Goal: Task Accomplishment & Management: Use online tool/utility

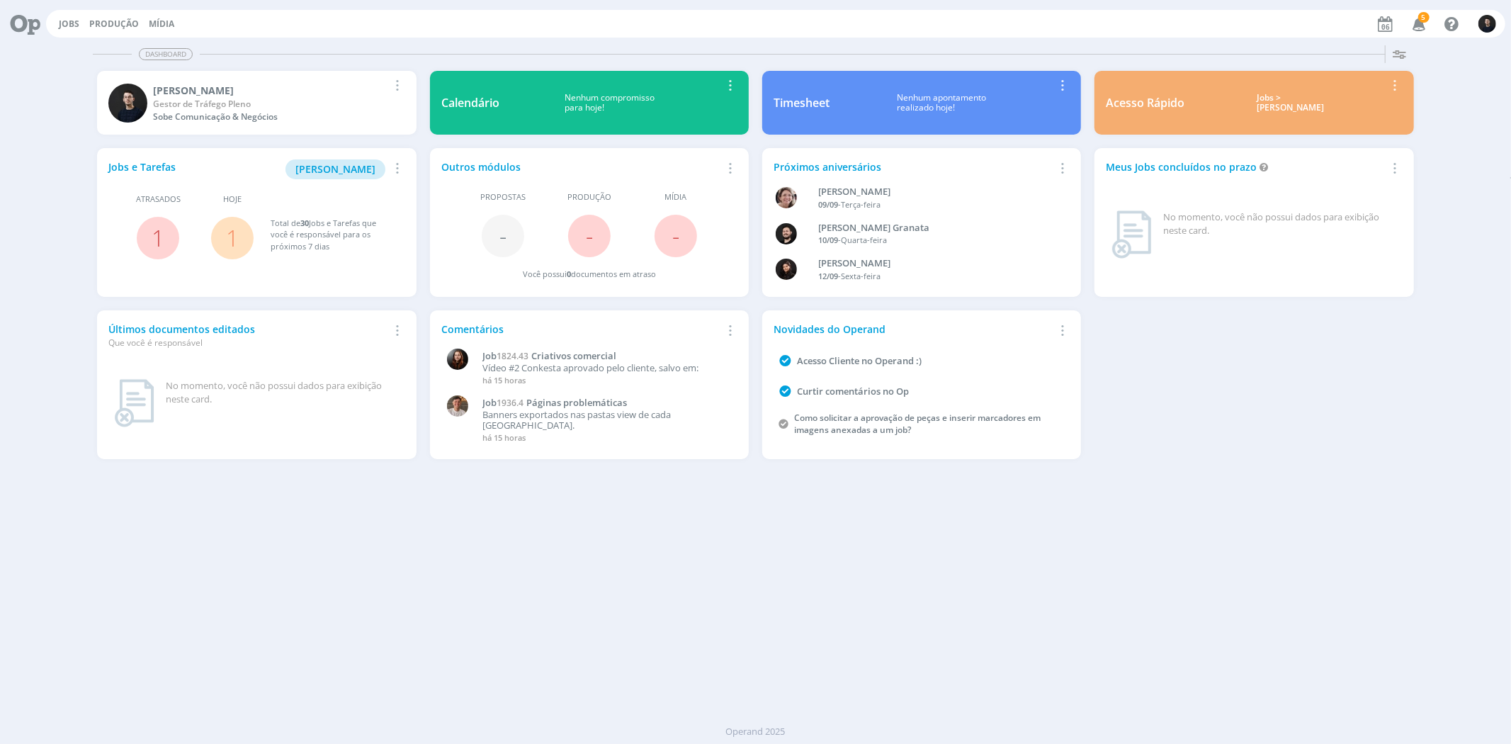
click at [236, 234] on link "1" at bounding box center [232, 237] width 13 height 30
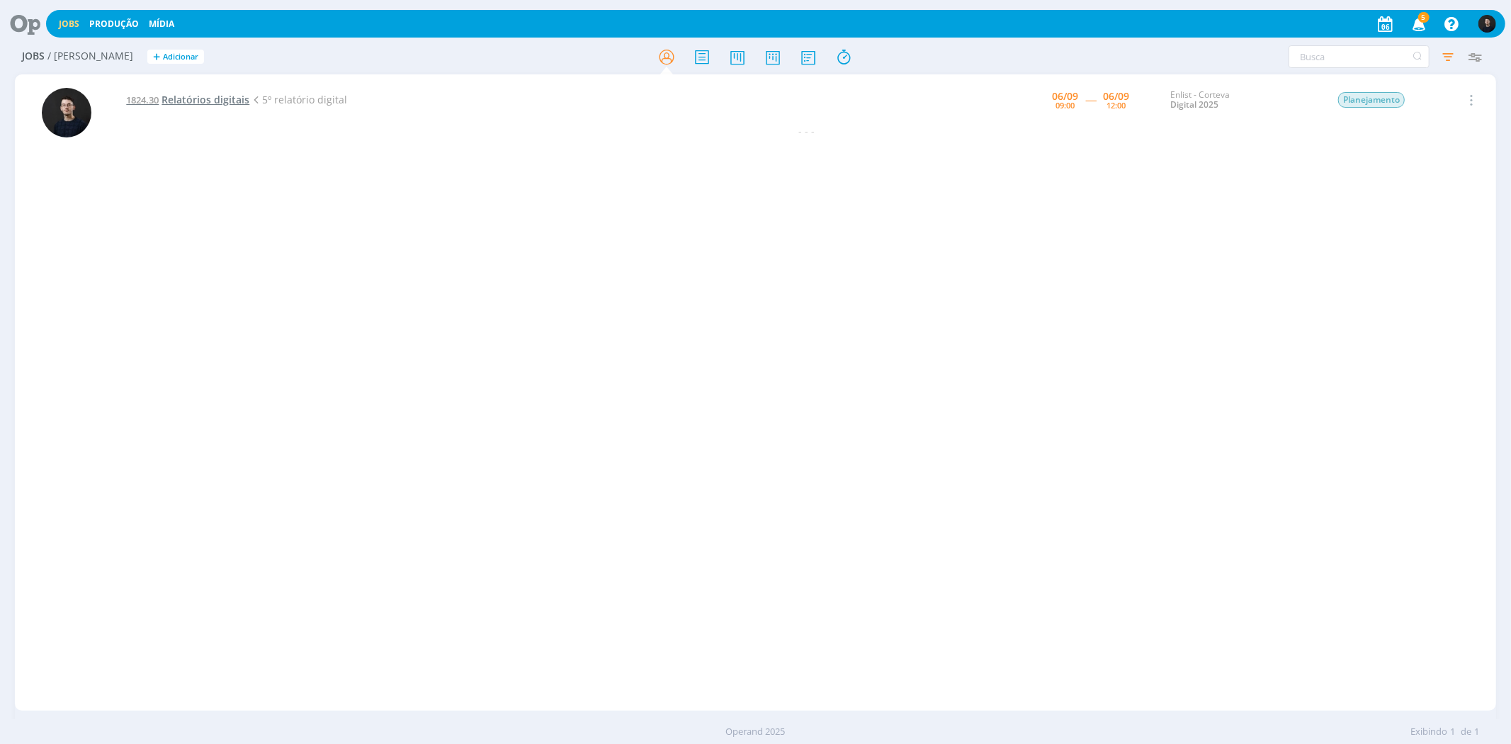
click at [248, 104] on span "Relatórios digitais" at bounding box center [205, 99] width 88 height 13
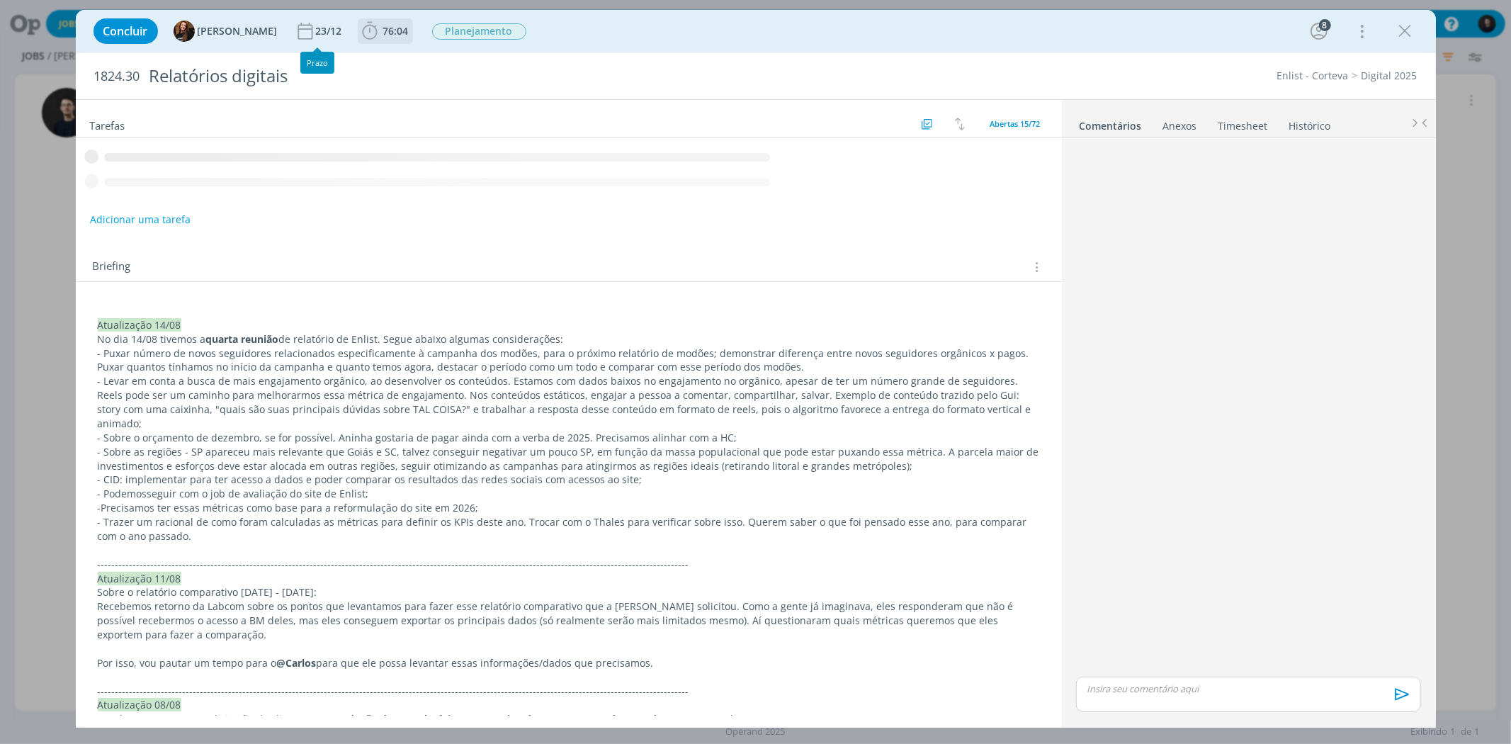
click at [383, 30] on span "76:04" at bounding box center [395, 30] width 25 height 13
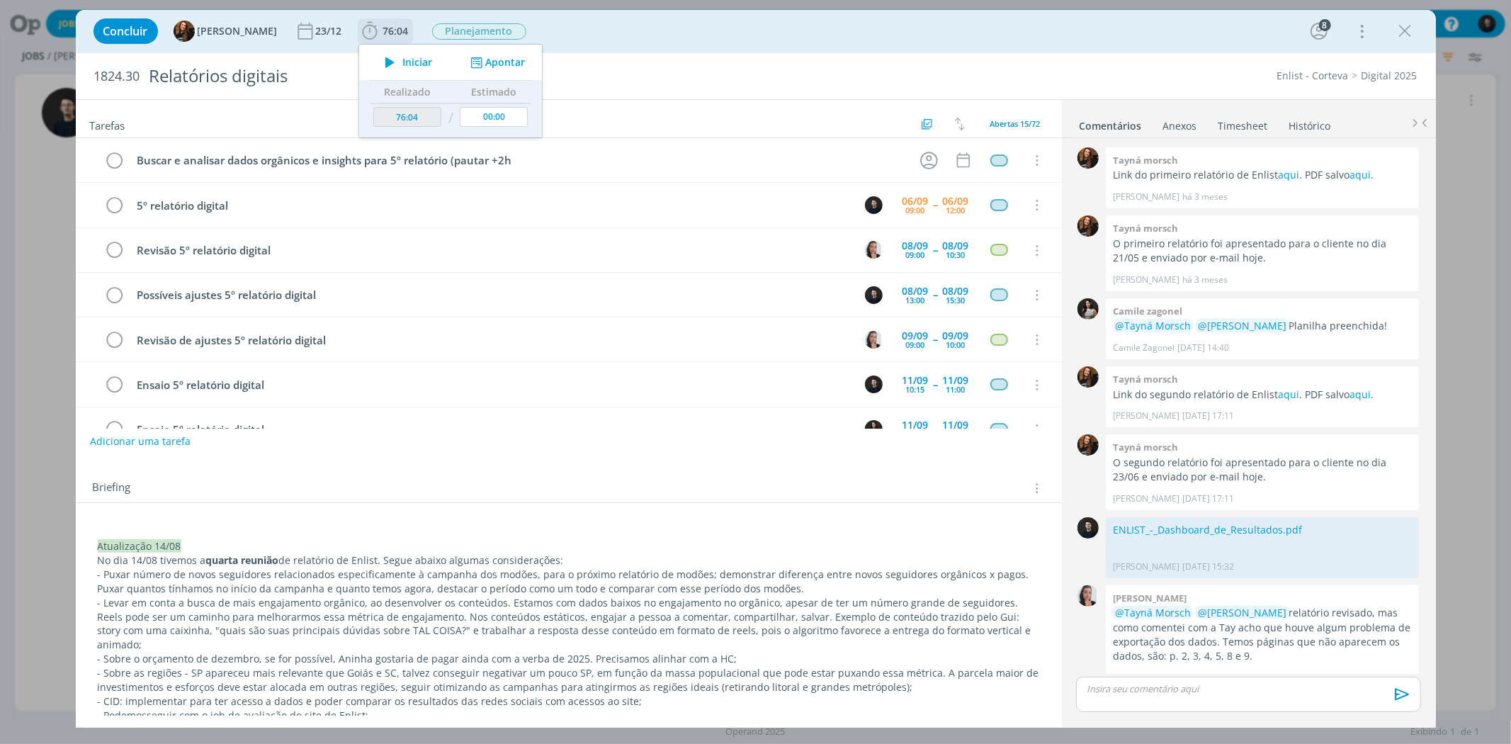
scroll to position [1278, 0]
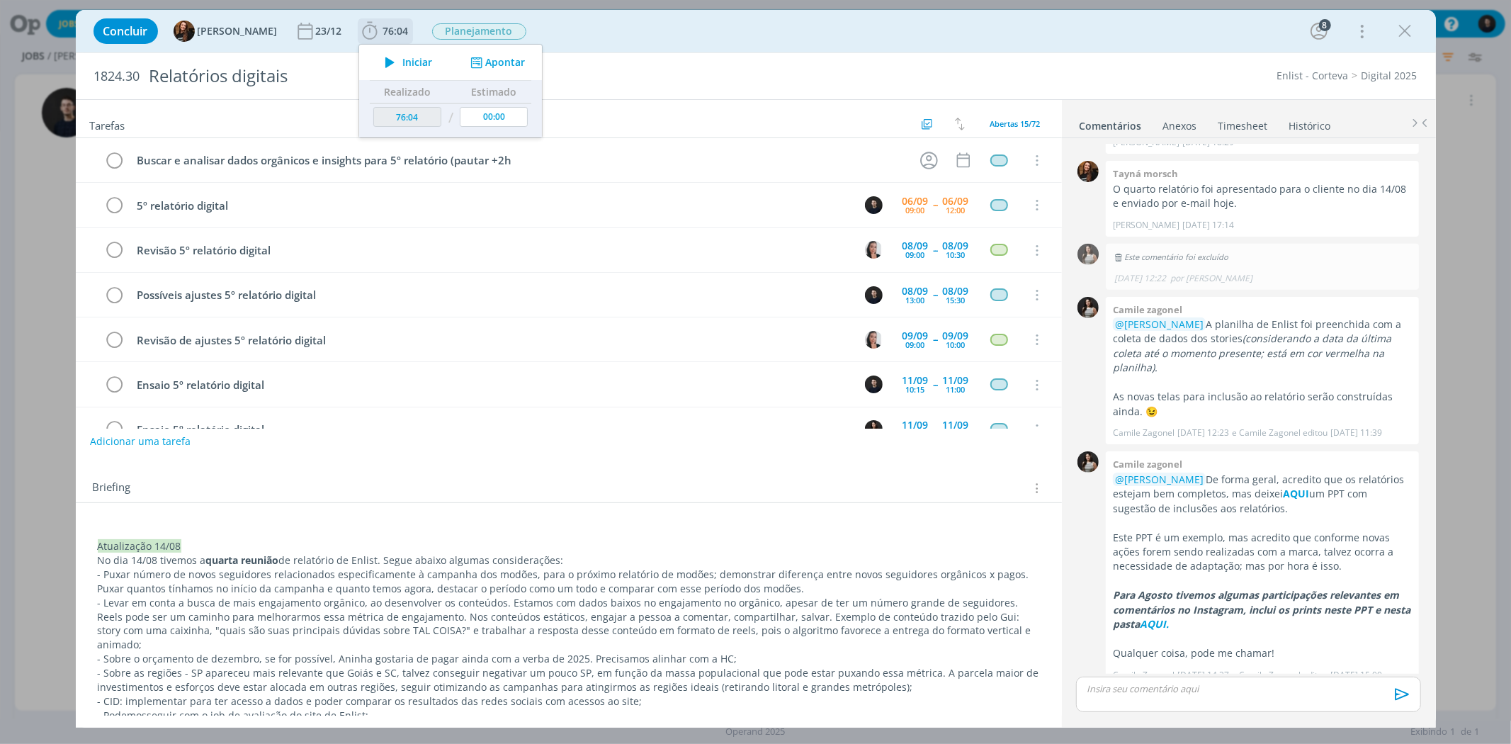
click at [377, 57] on icon "dialog" at bounding box center [389, 62] width 25 height 18
type input "00:58:44"
